Goal: Check status

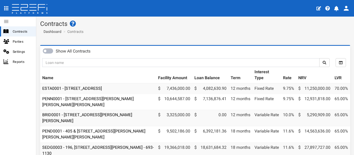
scroll to position [31, 0]
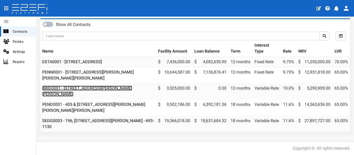
click at [57, 86] on link "BRID0001 - [STREET_ADDRESS][PERSON_NAME][PERSON_NAME]" at bounding box center [87, 91] width 90 height 11
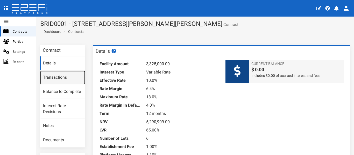
click at [64, 77] on link "Transactions" at bounding box center [62, 78] width 45 height 14
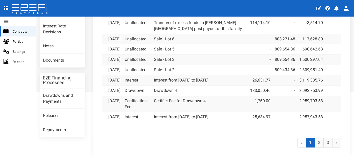
scroll to position [76, 0]
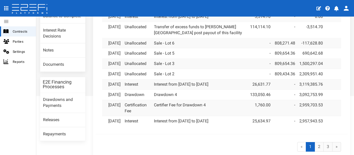
drag, startPoint x: 227, startPoint y: 113, endPoint x: 158, endPoint y: 112, distance: 68.7
click at [158, 90] on td "Interest from [DATE] to [DATE]" at bounding box center [200, 84] width 96 height 10
copy link "Interest from [DATE] to [DATE]"
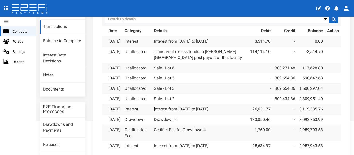
scroll to position [50, 0]
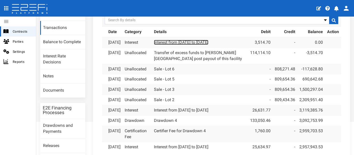
click at [208, 43] on link "Interest from [DATE] to [DATE]" at bounding box center [181, 42] width 54 height 5
drag, startPoint x: 206, startPoint y: 66, endPoint x: 156, endPoint y: 56, distance: 51.0
click at [156, 56] on tr "[DATE] Unallocated Transfer of excess funds to [PERSON_NAME][GEOGRAPHIC_DATA] p…" at bounding box center [221, 56] width 239 height 16
copy tr "Transfer of excess funds to [PERSON_NAME][GEOGRAPHIC_DATA] post payout of this …"
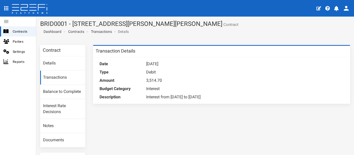
drag, startPoint x: 209, startPoint y: 97, endPoint x: 137, endPoint y: 100, distance: 71.9
click at [137, 100] on dl "Date 30-09-2025 Type Debit Amount 3,514.70 Budget Category Interest Description…" at bounding box center [180, 80] width 160 height 41
copy dl "Interest from 01-09-25 to 30-09-25"
